Goal: Find specific page/section: Find specific page/section

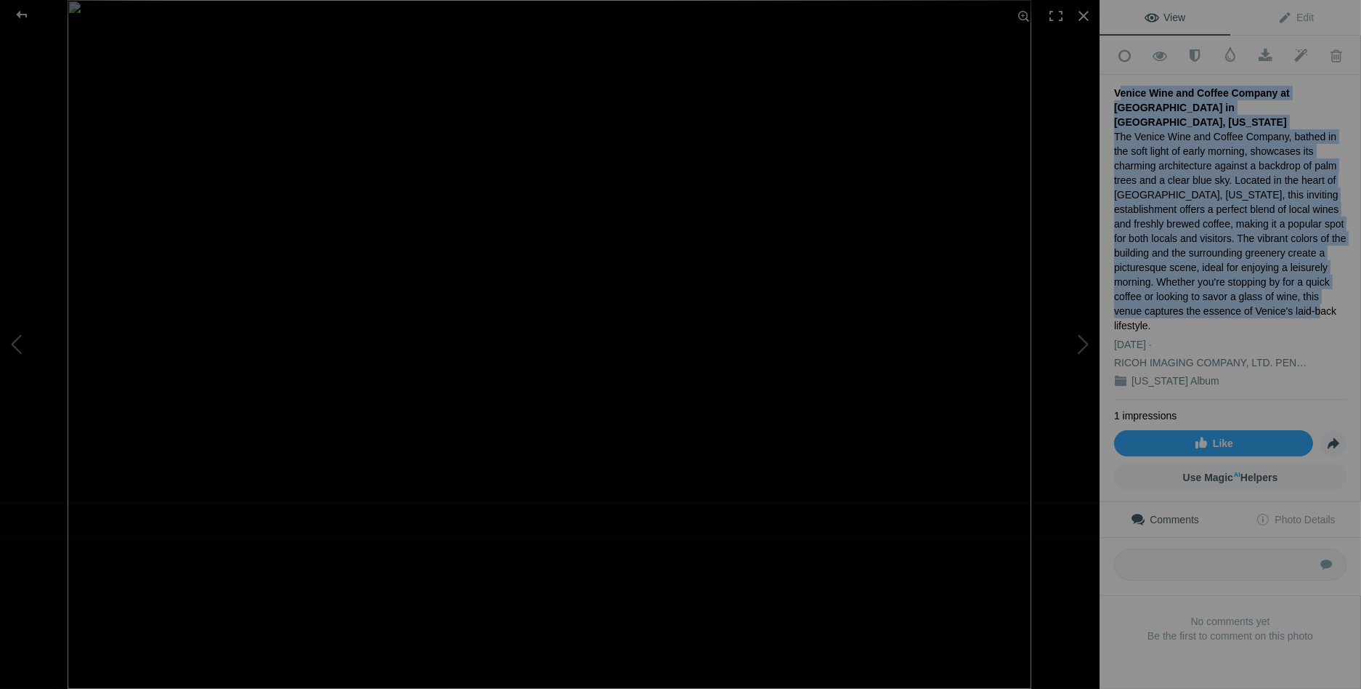
drag, startPoint x: 1116, startPoint y: 87, endPoint x: 1236, endPoint y: 286, distance: 231.7
click at [1236, 286] on div "Venice Wine and Coffee Company at Sunrise in Venice, Florida The Venice Wine an…" at bounding box center [1230, 237] width 232 height 325
copy div "Venice Wine and Coffee Company at Sunrise in Venice, Florida The Venice Wine an…"
click at [14, 12] on div at bounding box center [22, 14] width 52 height 29
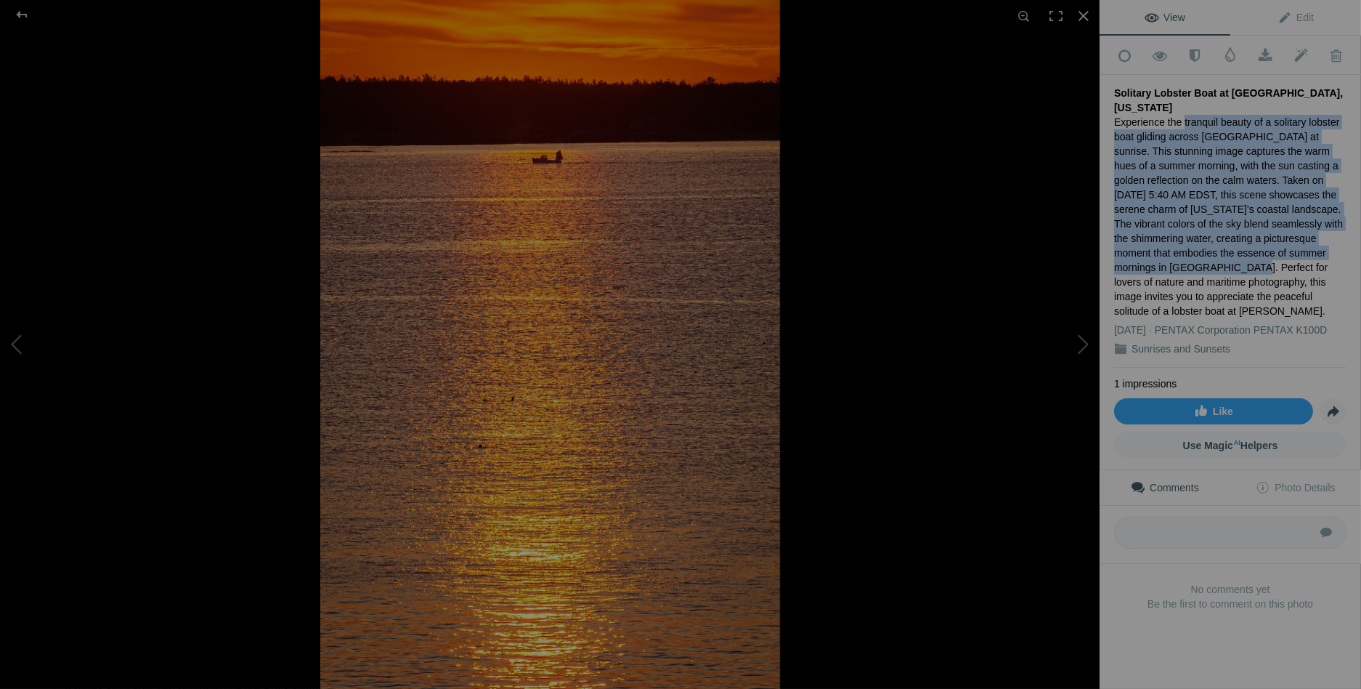
drag, startPoint x: 1179, startPoint y: 117, endPoint x: 1174, endPoint y: 258, distance: 141.0
click at [1174, 258] on div "Experience the tranquil beauty of a solitary lobster boat gliding across Sheeps…" at bounding box center [1230, 216] width 232 height 203
copy div "tranquil beauty of a solitary lobster boat gliding across Sheepscot Bay at sunr…"
